Goal: Obtain resource: Obtain resource

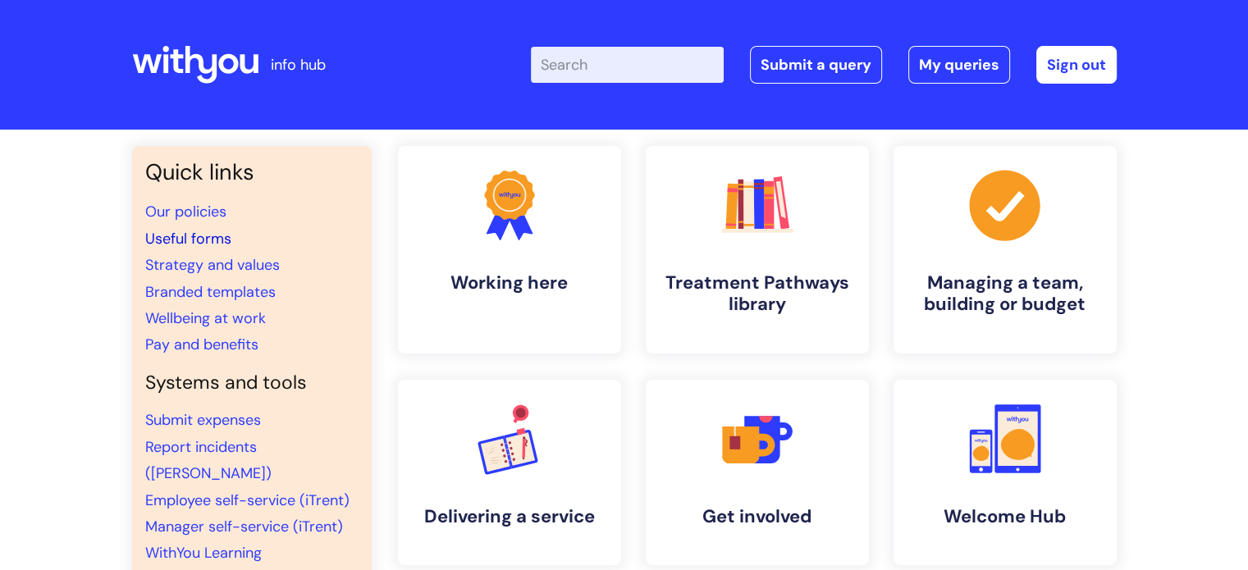
click at [213, 233] on link "Useful forms" at bounding box center [188, 239] width 86 height 20
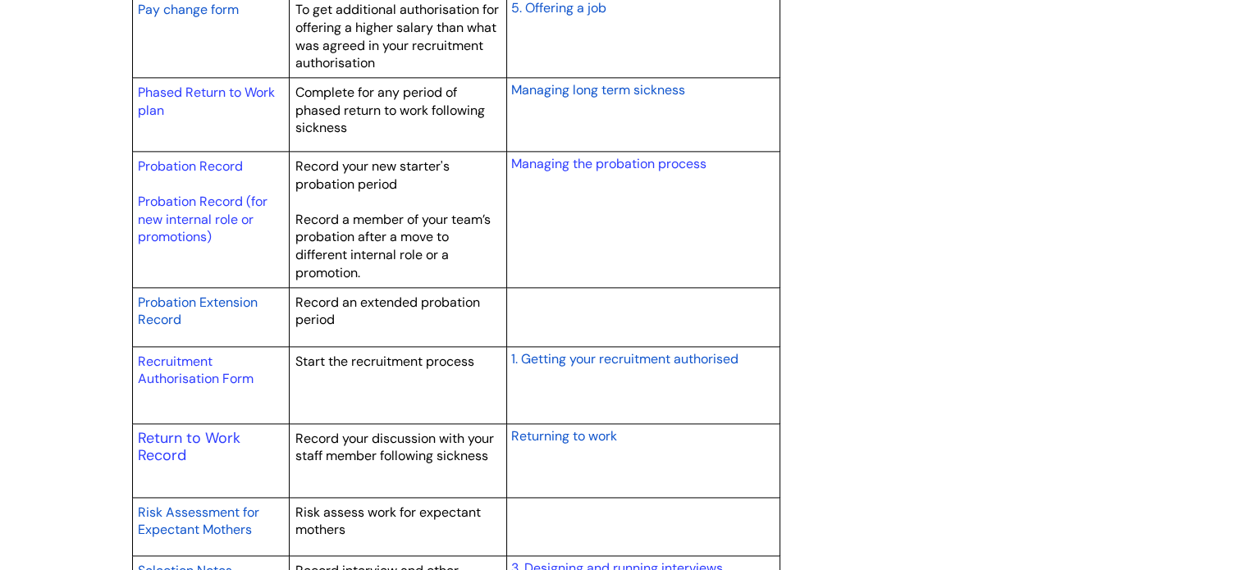
scroll to position [2275, 0]
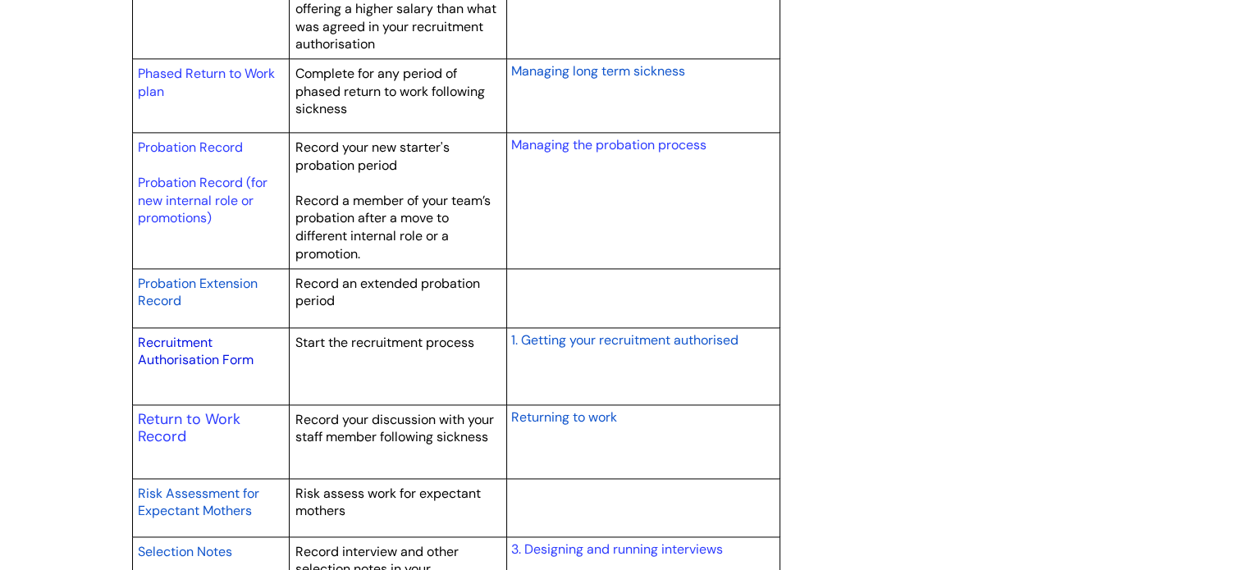
click at [200, 357] on link "Recruitment Authorisation Form" at bounding box center [196, 351] width 116 height 35
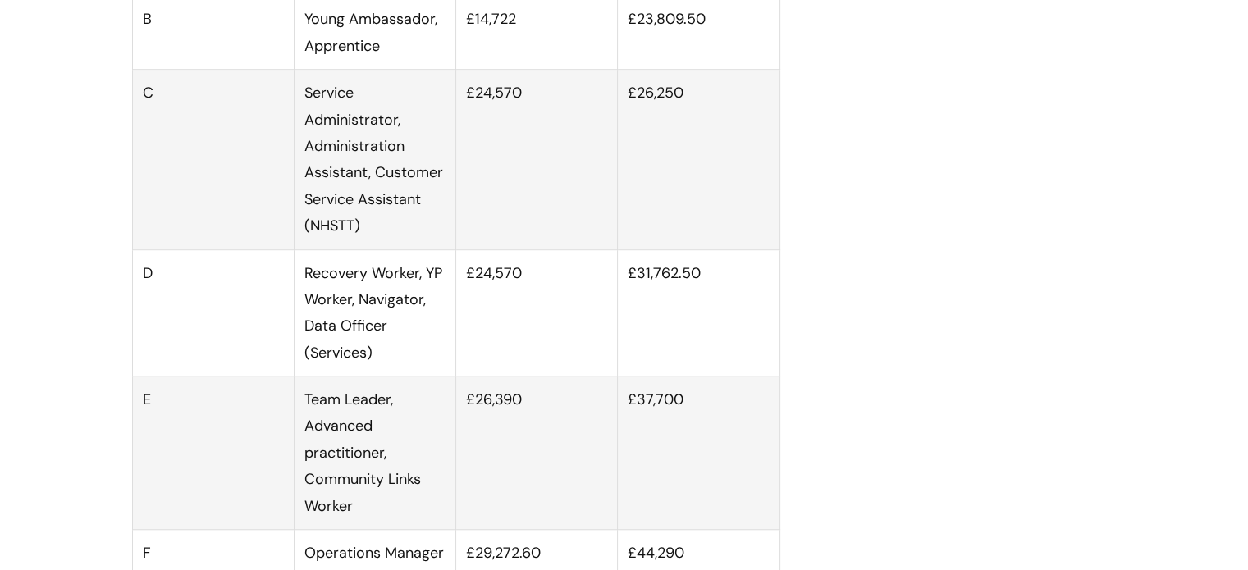
scroll to position [1138, 0]
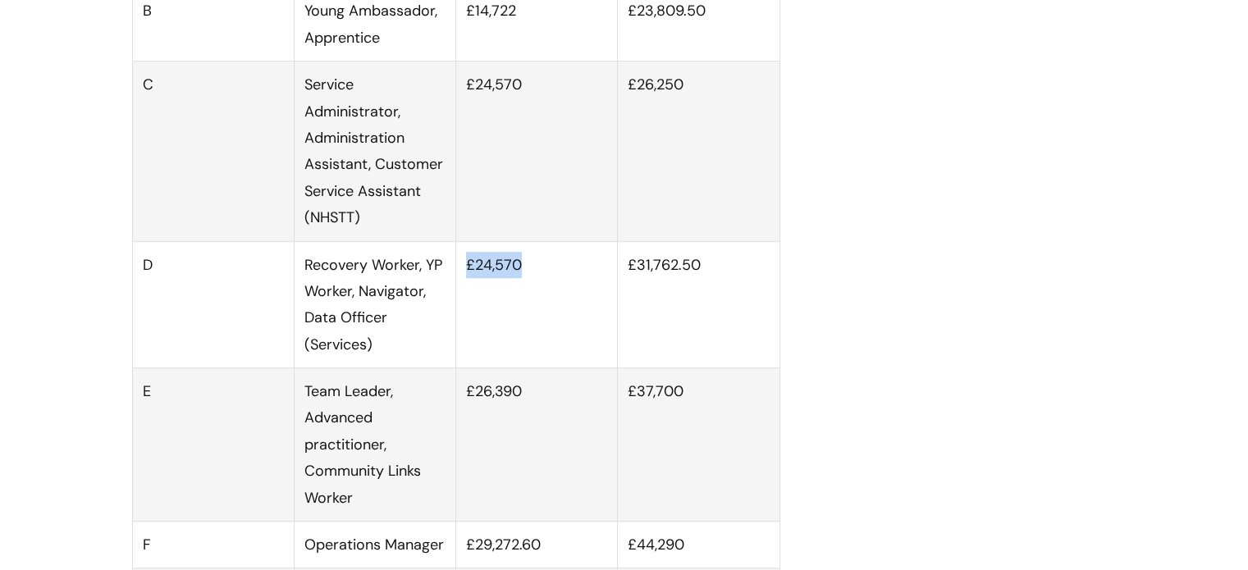
drag, startPoint x: 469, startPoint y: 280, endPoint x: 519, endPoint y: 278, distance: 50.1
click at [519, 278] on td "£24,570" at bounding box center [537, 304] width 162 height 127
copy td "£24,570"
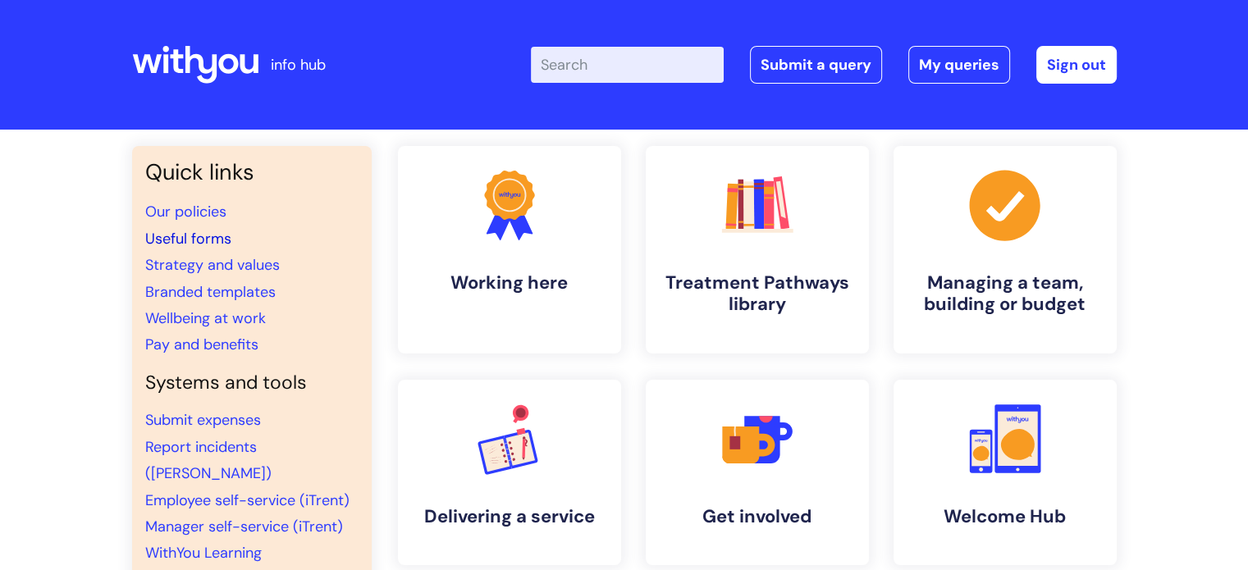
click at [183, 238] on link "Useful forms" at bounding box center [188, 239] width 86 height 20
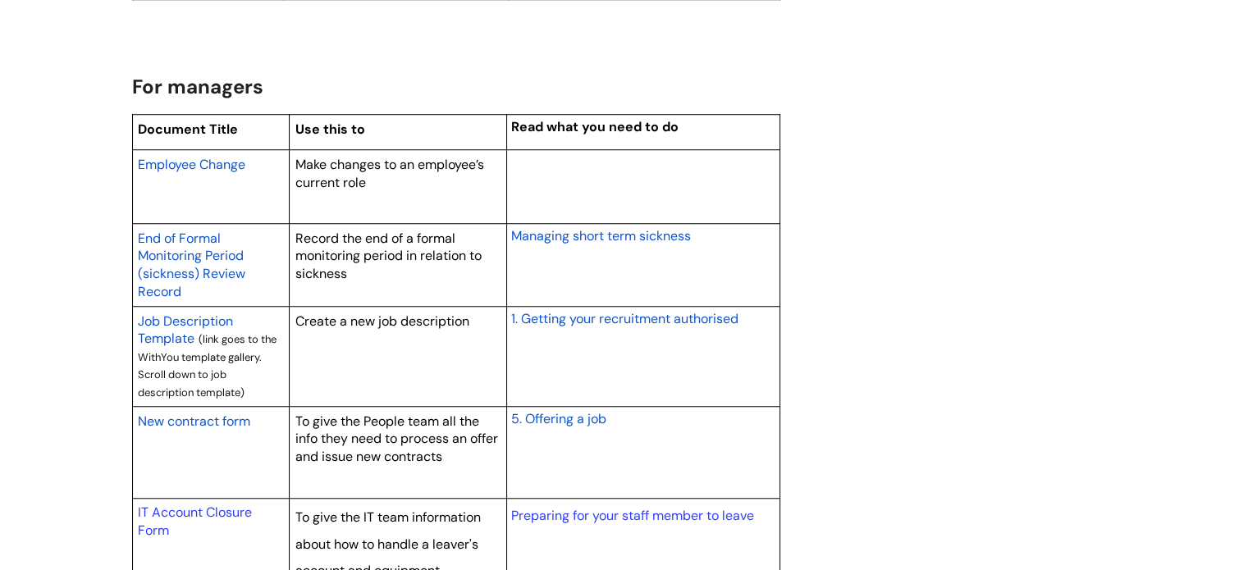
scroll to position [1287, 0]
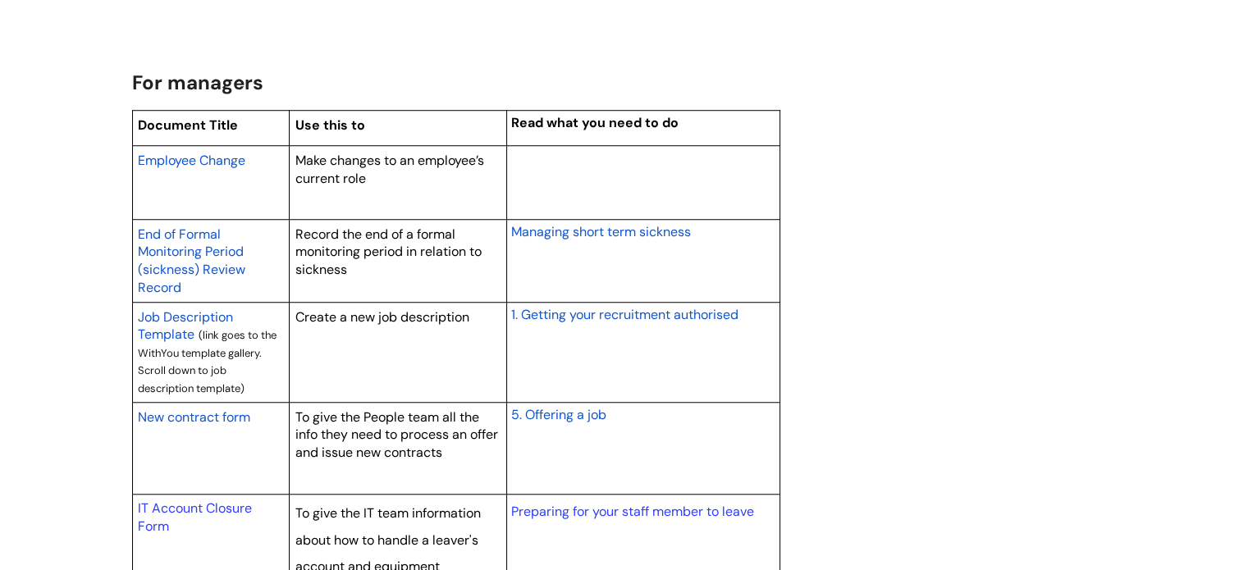
click at [217, 417] on span "New contract form" at bounding box center [194, 417] width 112 height 17
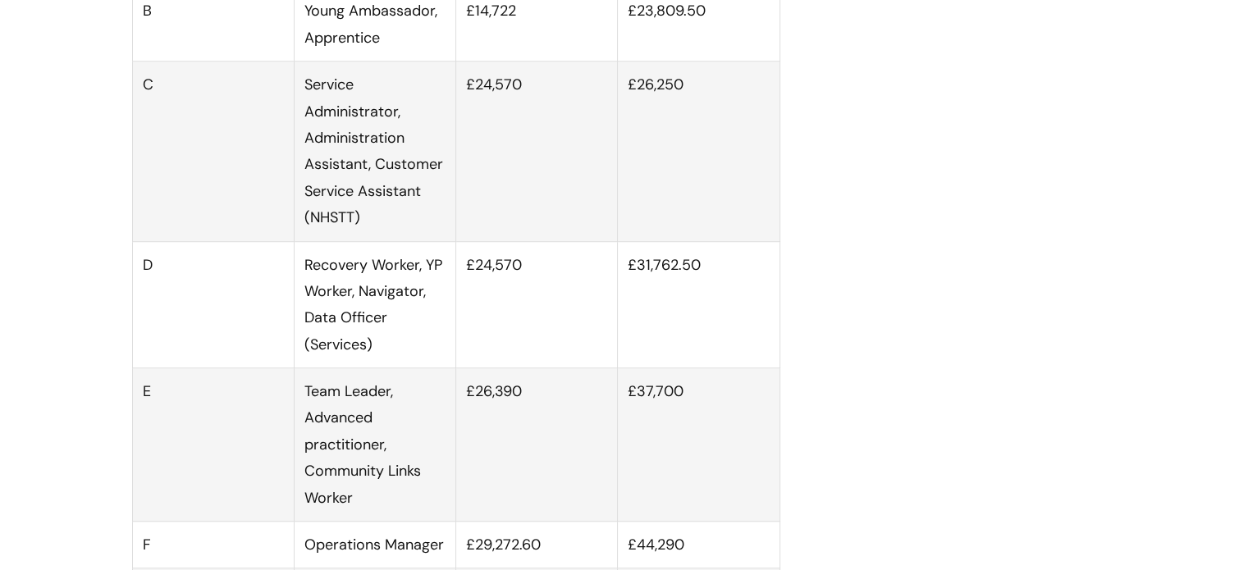
scroll to position [1146, 0]
